Goal: Find specific page/section: Find specific page/section

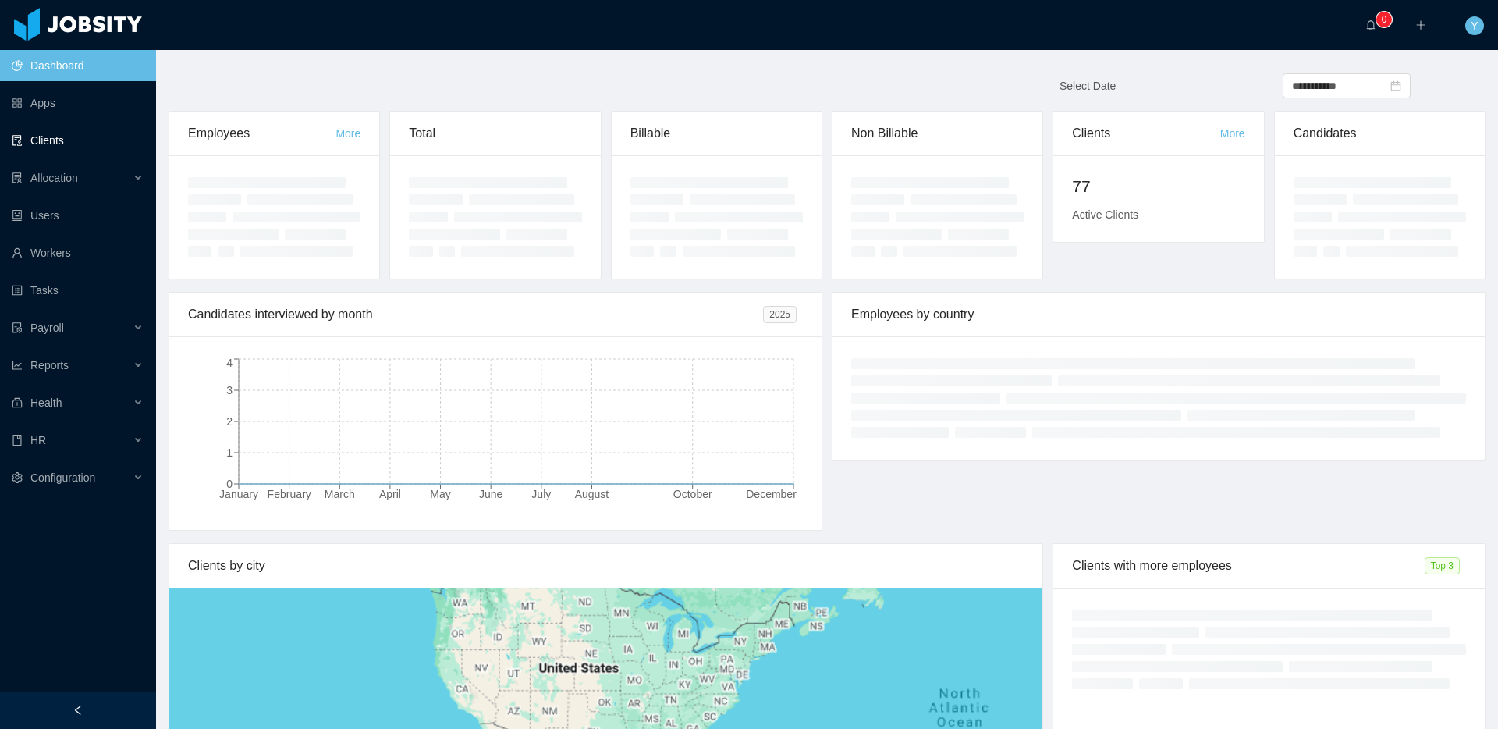
click at [119, 141] on link "Clients" at bounding box center [78, 140] width 132 height 31
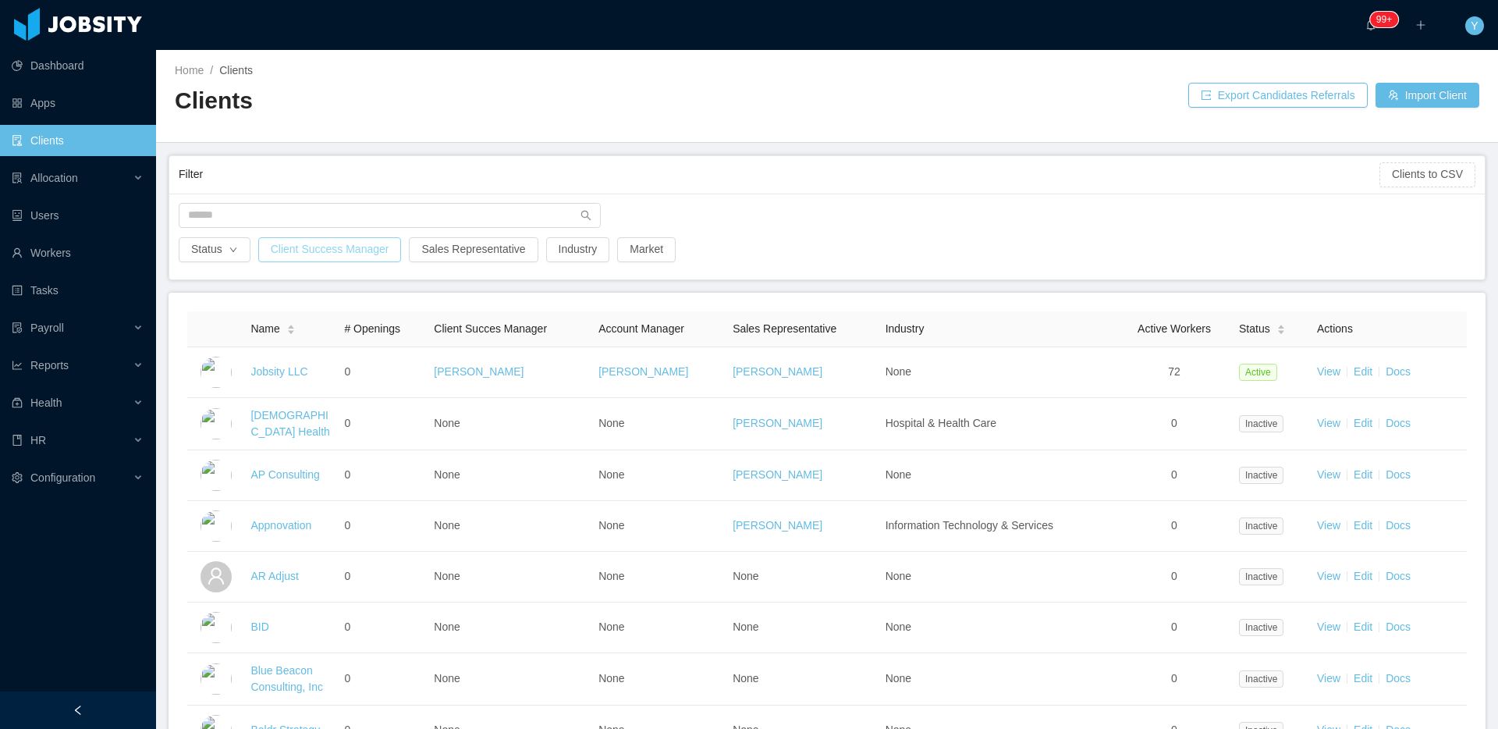
click at [389, 252] on button "Client Success Manager" at bounding box center [330, 249] width 144 height 25
click at [334, 311] on div "Search client success manager" at bounding box center [329, 319] width 208 height 16
type input "****"
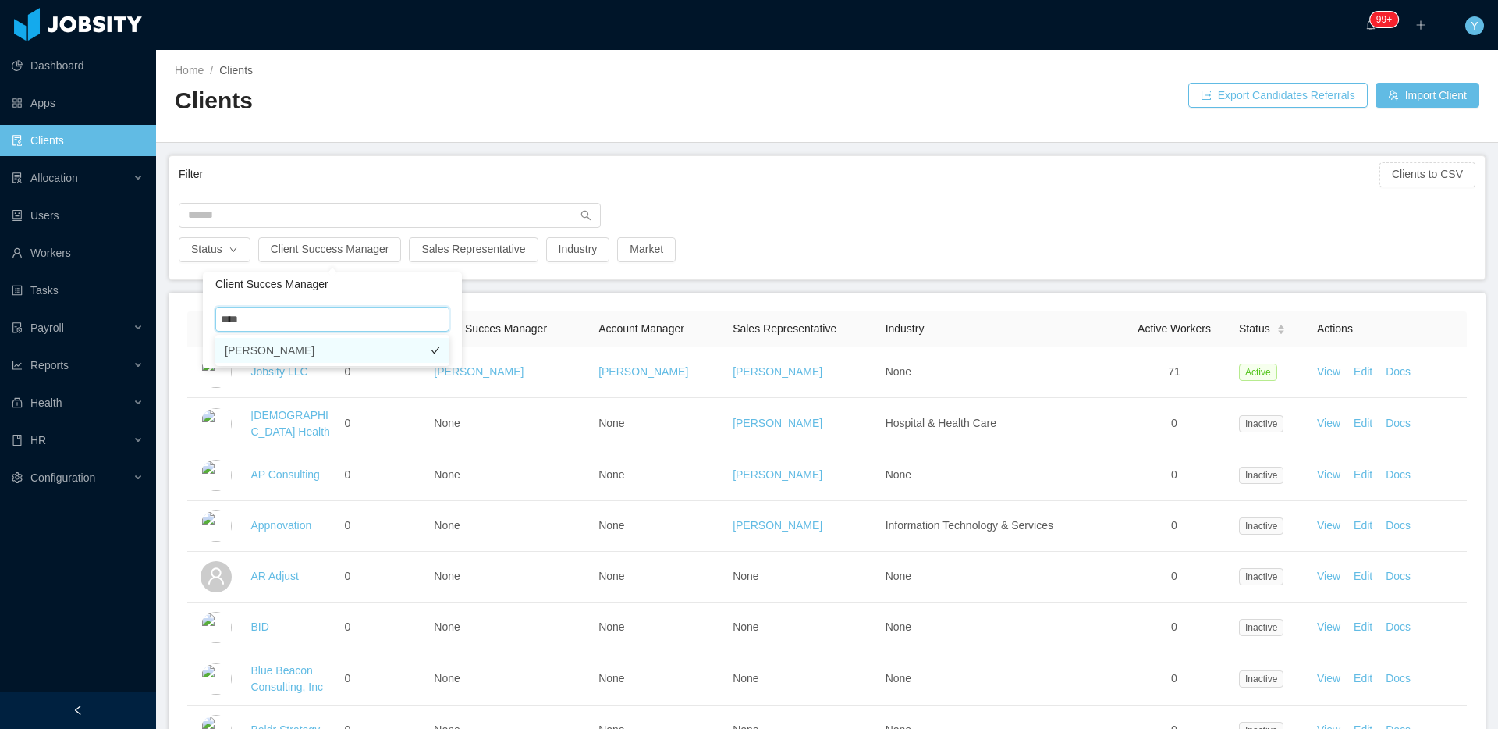
click at [339, 355] on li "[PERSON_NAME]" at bounding box center [332, 350] width 234 height 25
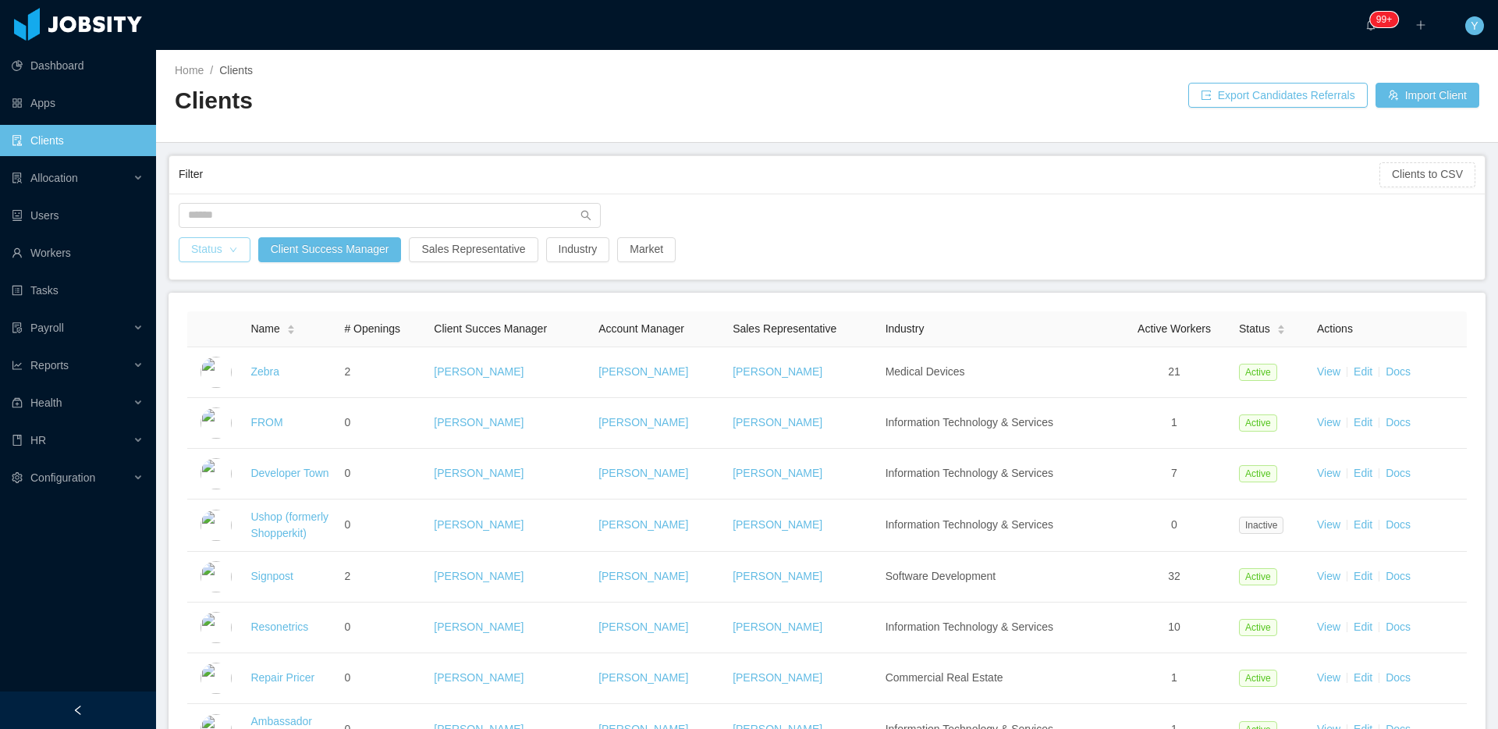
click at [225, 240] on button "Status" at bounding box center [215, 249] width 72 height 25
click at [203, 279] on li "Active" at bounding box center [215, 280] width 73 height 25
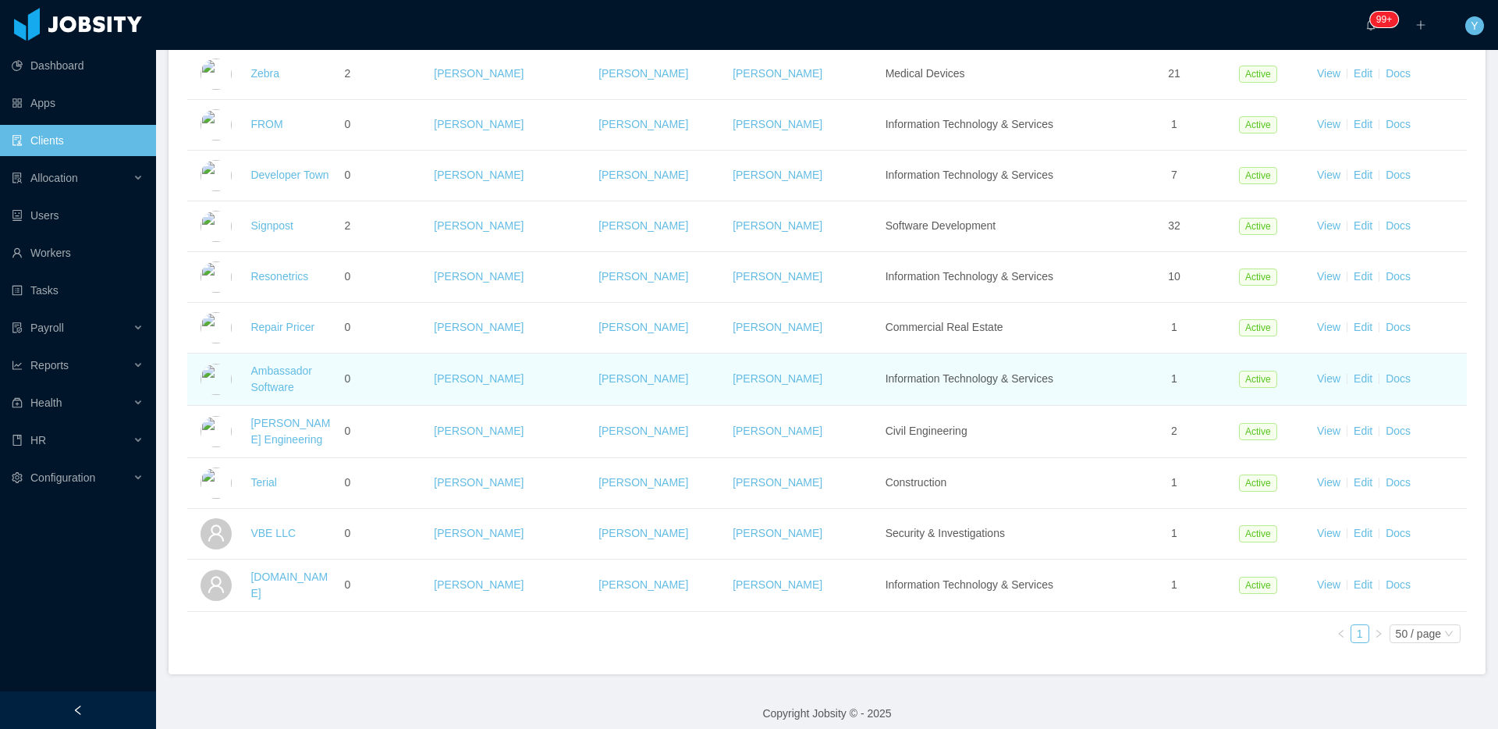
scroll to position [308, 0]
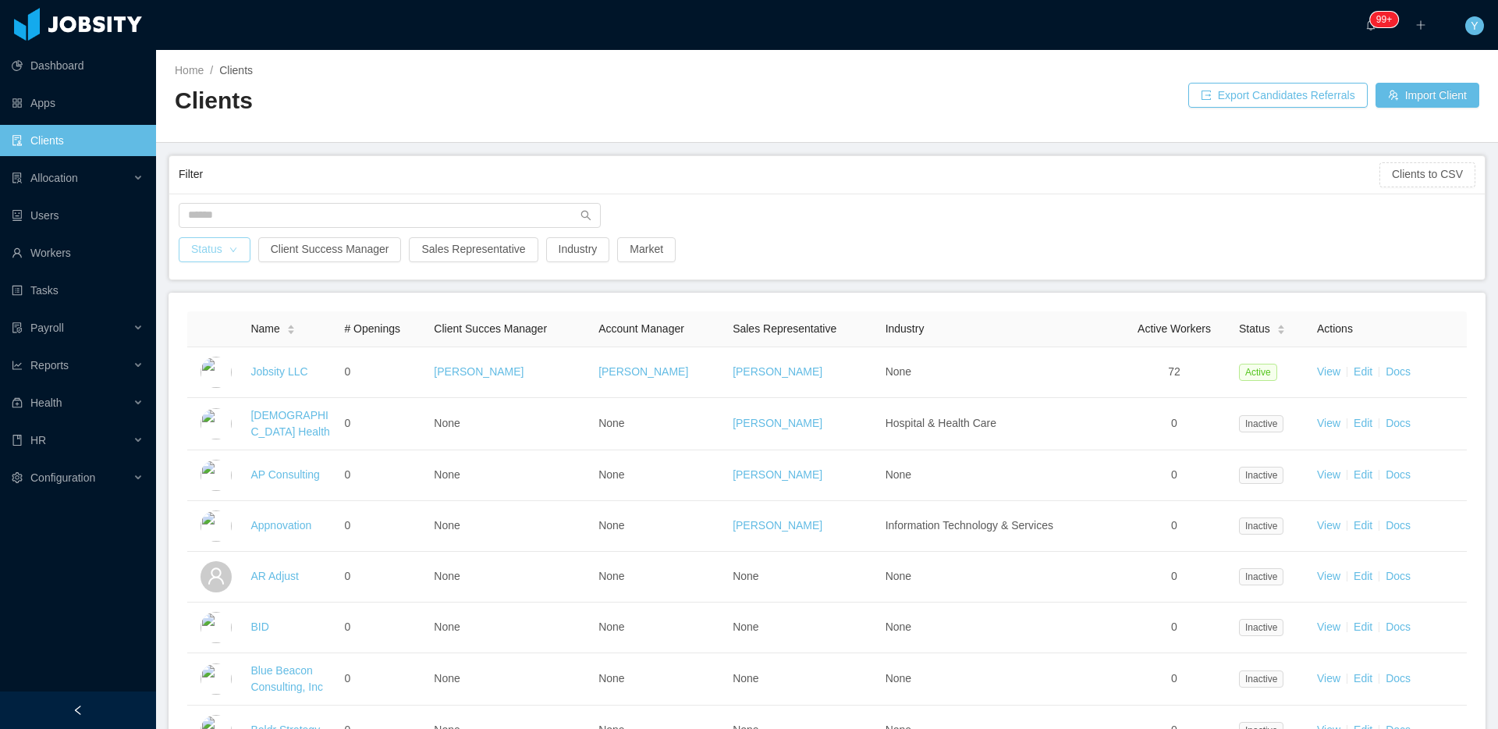
click at [201, 253] on button "Status" at bounding box center [215, 249] width 72 height 25
click at [225, 278] on li "Active" at bounding box center [215, 280] width 73 height 25
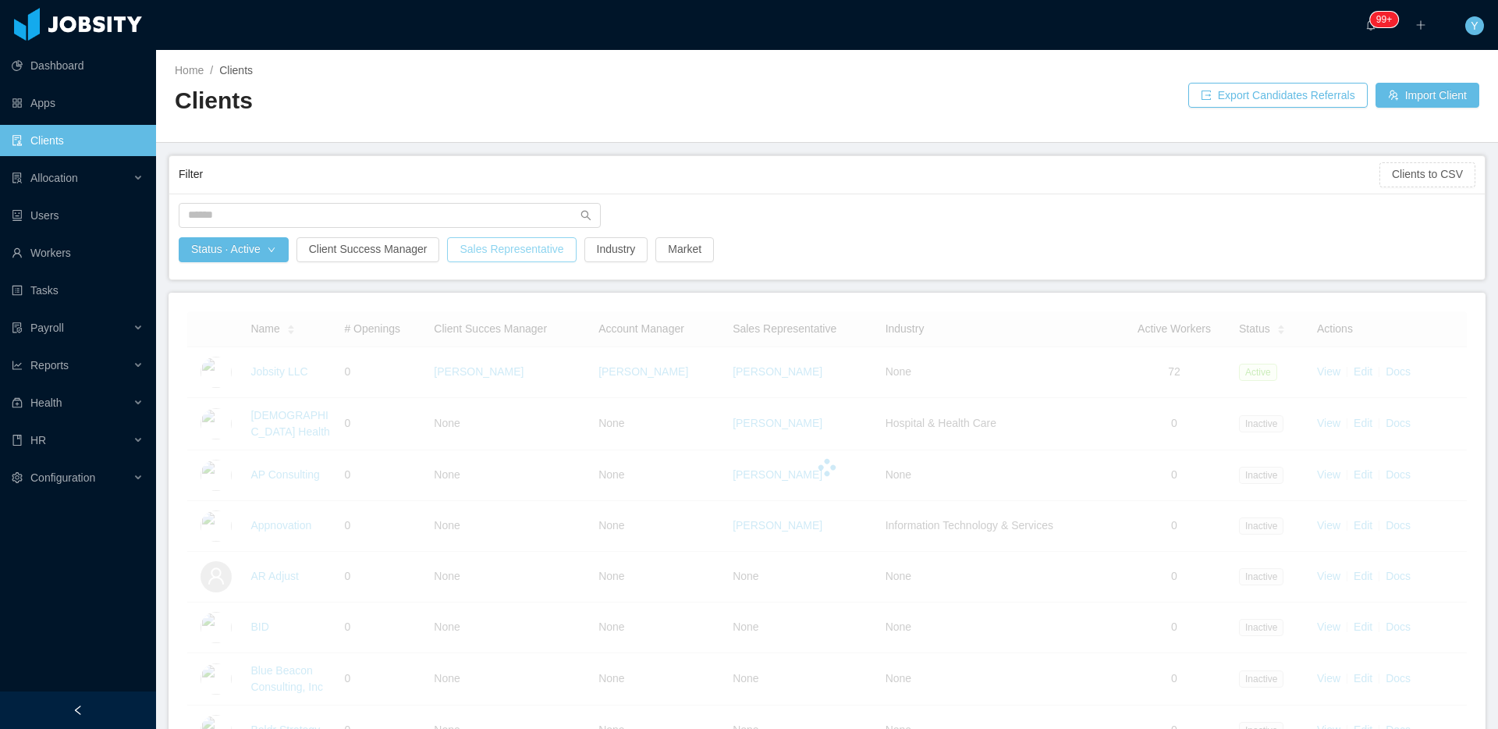
click at [516, 254] on button "Sales Representative" at bounding box center [511, 249] width 129 height 25
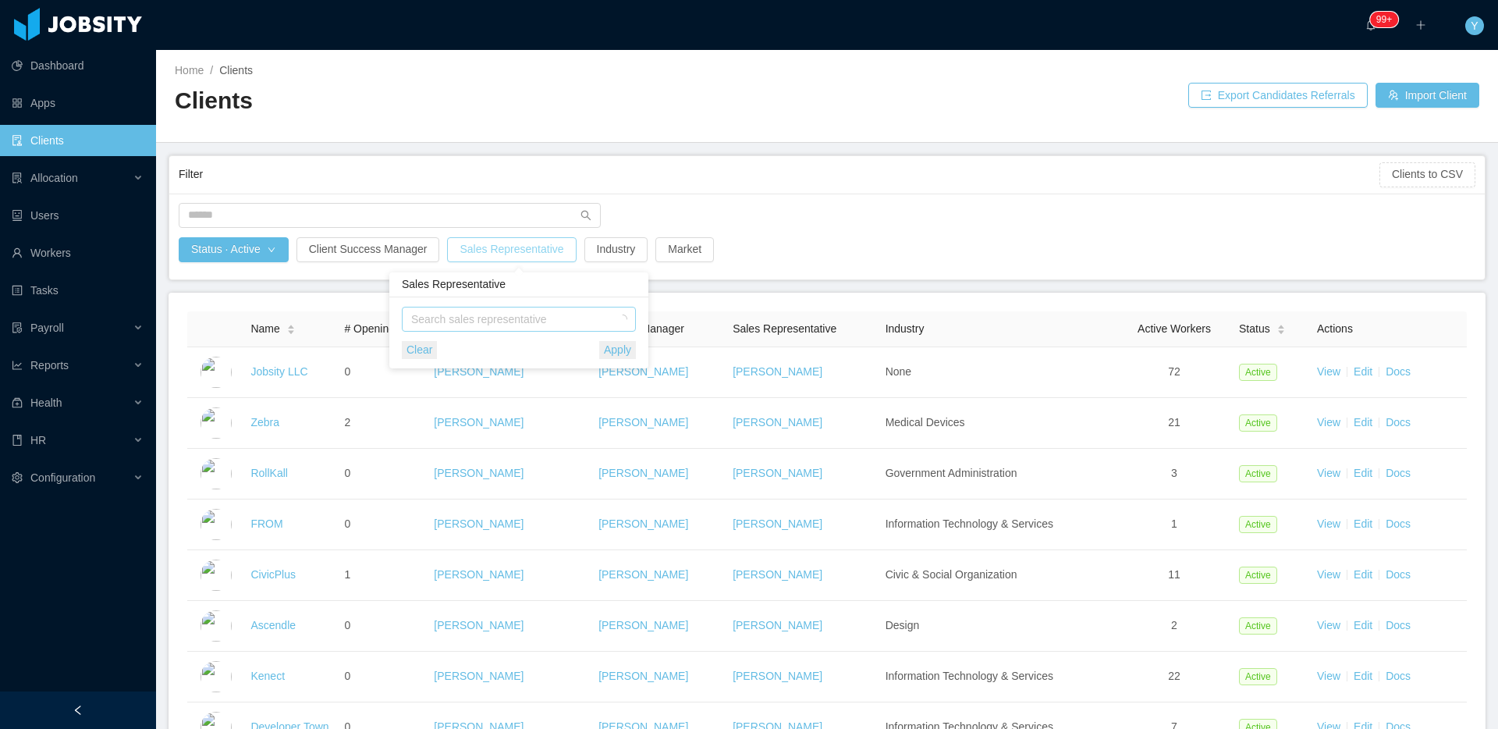
click at [472, 323] on div "Search sales representative" at bounding box center [515, 319] width 208 height 16
type input "****"
click at [531, 349] on li "[PERSON_NAME]" at bounding box center [519, 350] width 234 height 25
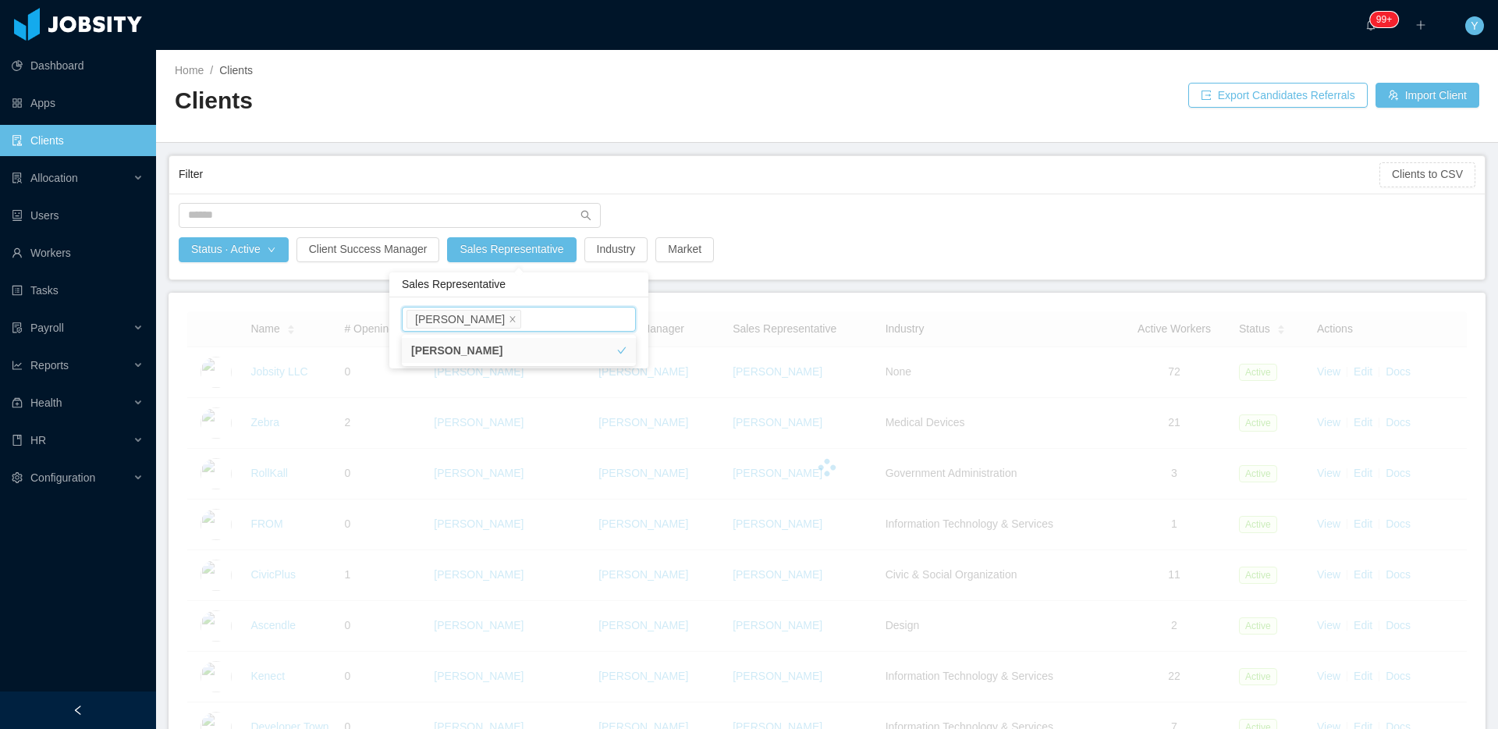
click at [785, 172] on div "Filter" at bounding box center [779, 174] width 1201 height 29
